Goal: Information Seeking & Learning: Learn about a topic

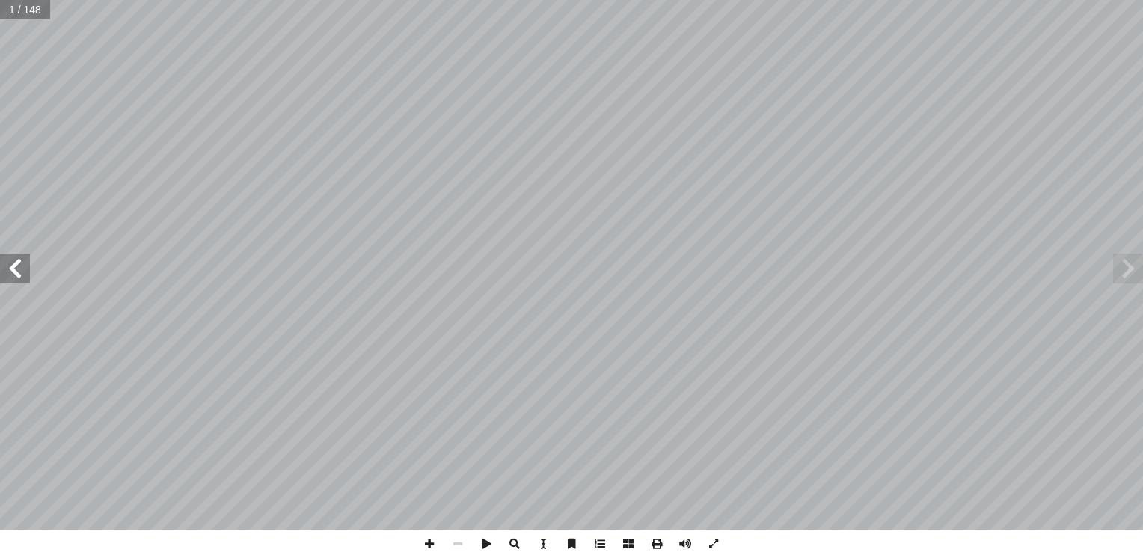
click at [21, 268] on span at bounding box center [15, 269] width 30 height 30
click at [690, 546] on span at bounding box center [685, 544] width 28 height 28
click at [20, 269] on span at bounding box center [15, 269] width 30 height 30
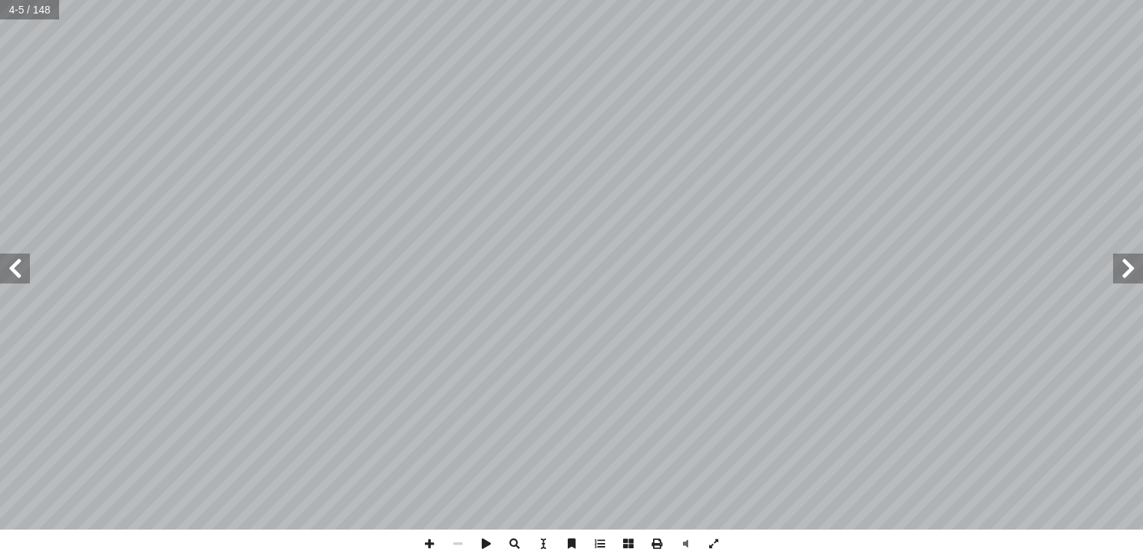
click at [20, 269] on span at bounding box center [15, 269] width 30 height 30
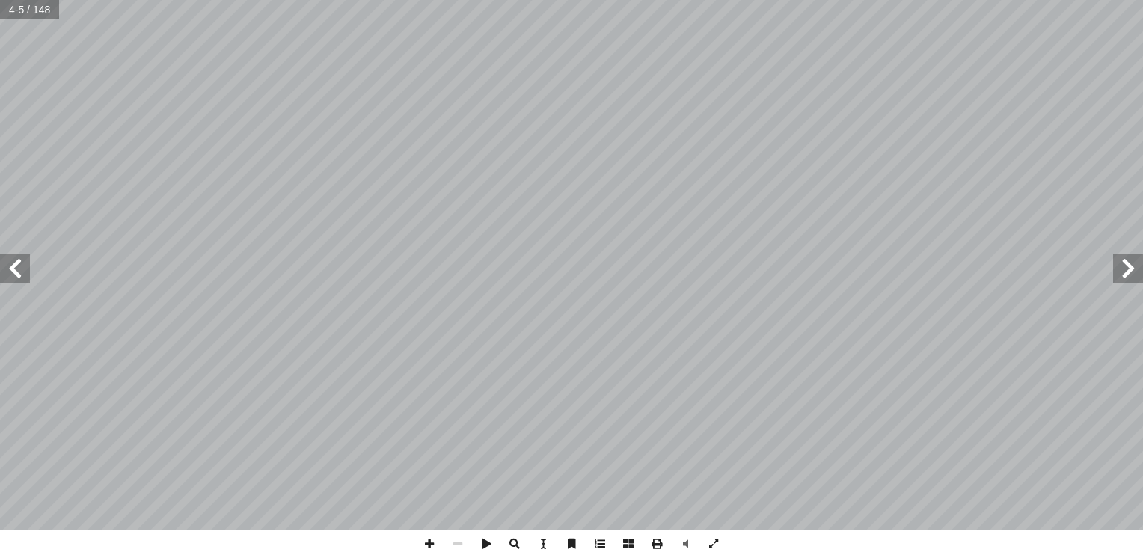
click at [20, 269] on span at bounding box center [15, 269] width 30 height 30
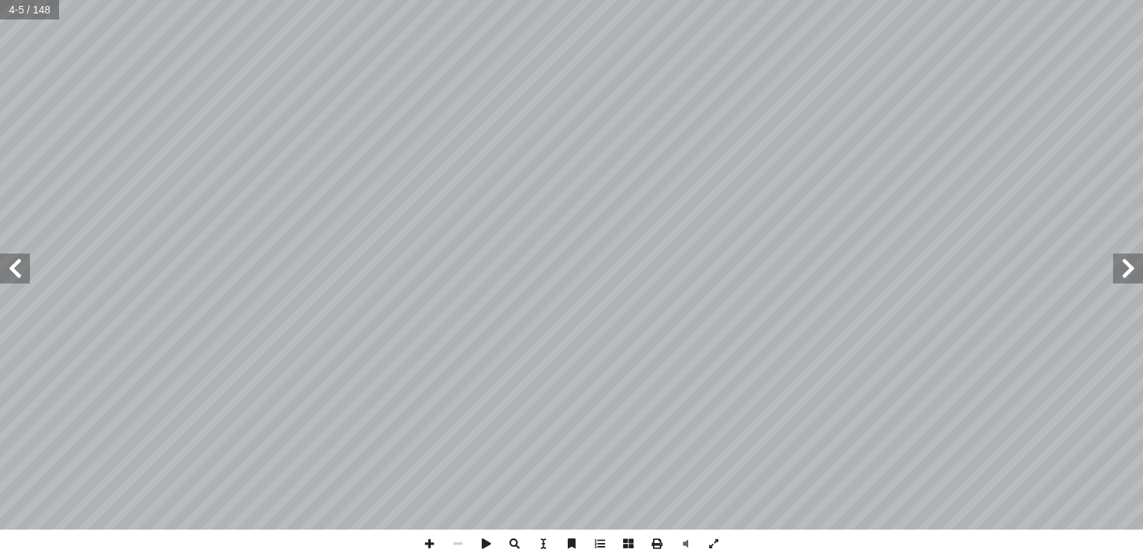
click at [20, 269] on span at bounding box center [15, 269] width 30 height 30
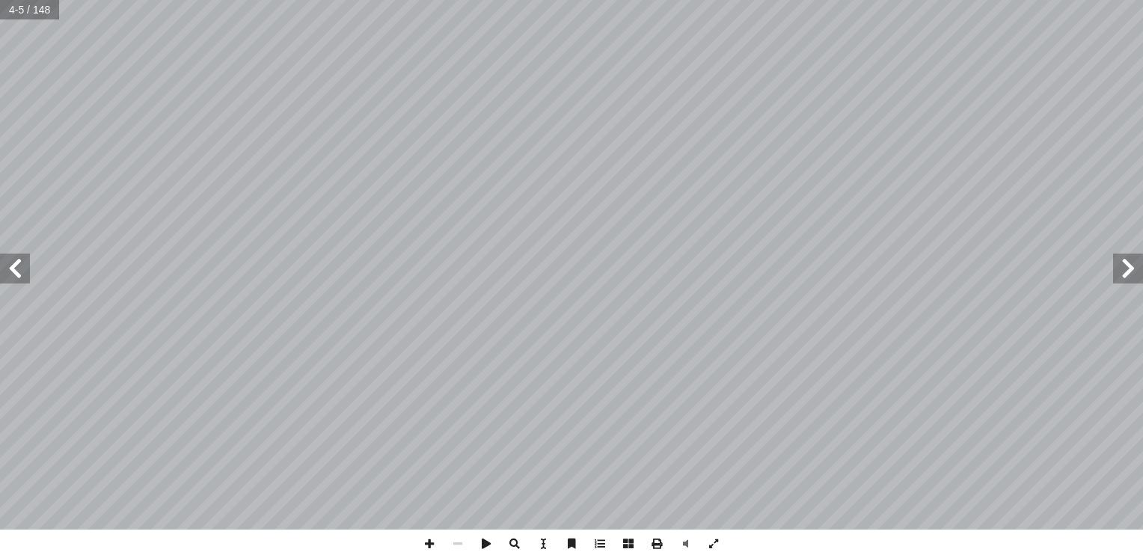
click at [20, 269] on span at bounding box center [15, 269] width 30 height 30
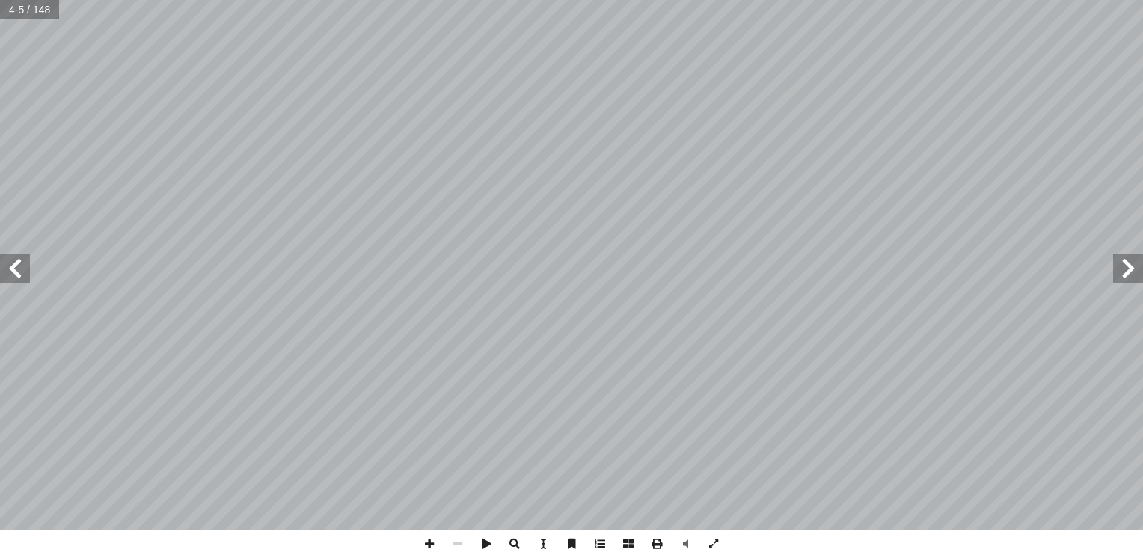
click at [20, 269] on span at bounding box center [15, 269] width 30 height 30
click at [24, 266] on span at bounding box center [15, 269] width 30 height 30
click at [19, 276] on span at bounding box center [15, 269] width 30 height 30
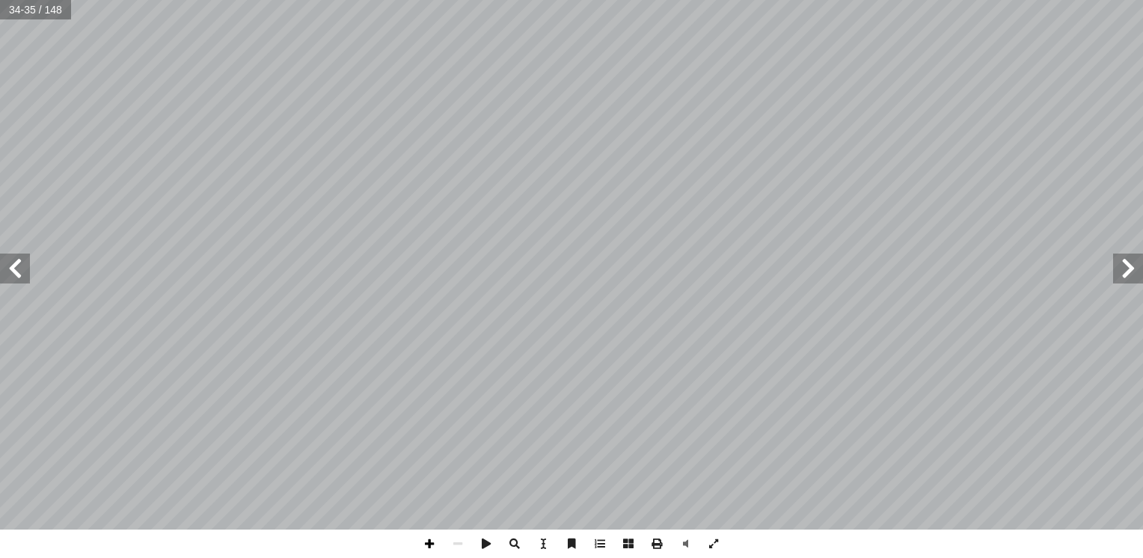
click at [424, 543] on span at bounding box center [429, 544] width 28 height 28
click at [430, 541] on span at bounding box center [429, 544] width 28 height 28
click at [428, 542] on span at bounding box center [429, 544] width 28 height 28
click at [429, 543] on span at bounding box center [429, 544] width 28 height 28
click at [22, 269] on span at bounding box center [15, 269] width 30 height 30
